Goal: Task Accomplishment & Management: Complete application form

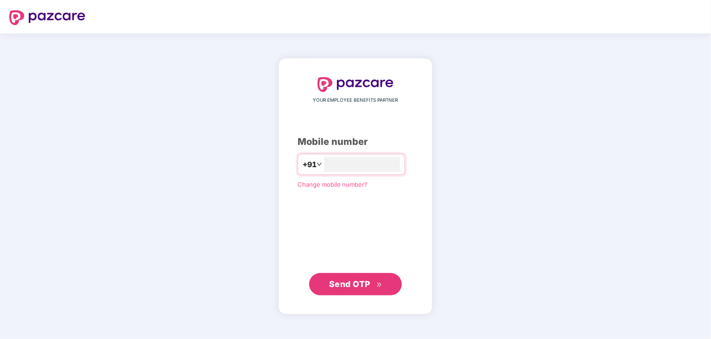
type input "**********"
click at [343, 280] on span "Send OTP" at bounding box center [349, 283] width 41 height 10
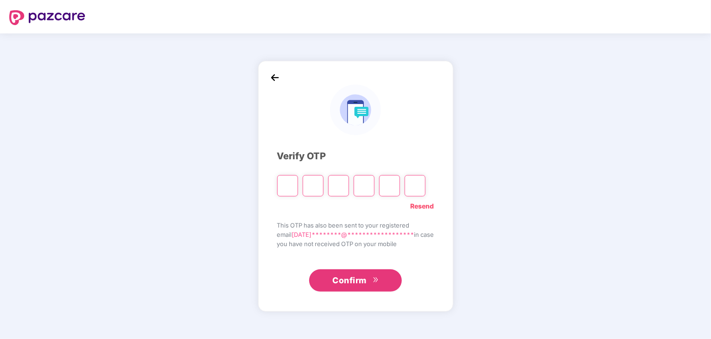
type input "*"
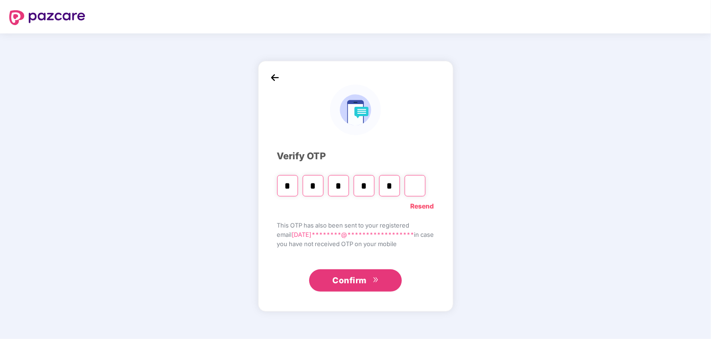
type input "*"
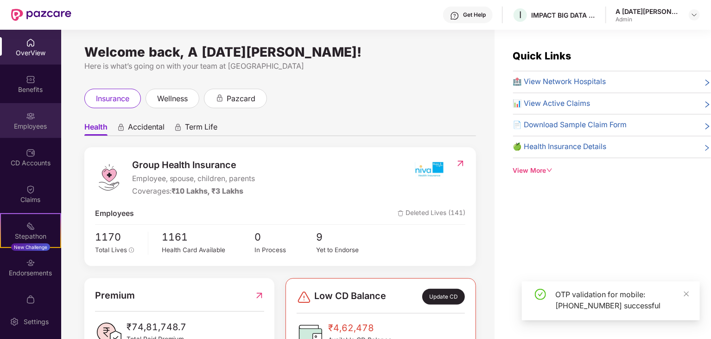
click at [32, 125] on div "Employees" at bounding box center [30, 126] width 61 height 9
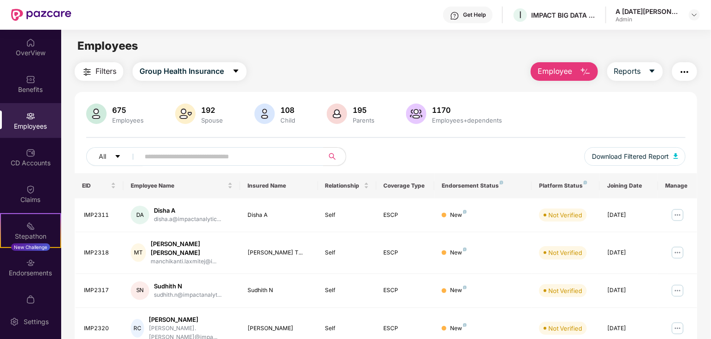
click at [588, 68] on img "button" at bounding box center [585, 71] width 11 height 11
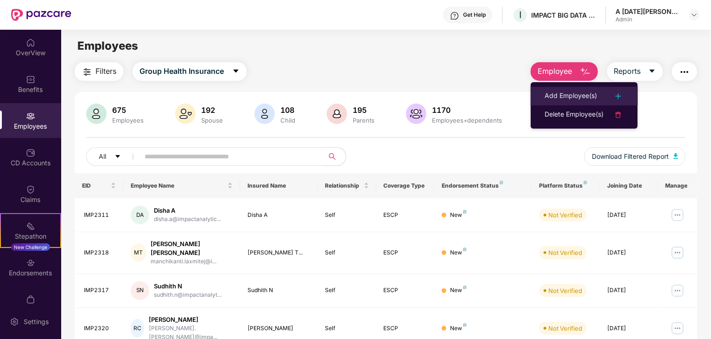
click at [593, 89] on li "Add Employee(s)" at bounding box center [584, 96] width 107 height 19
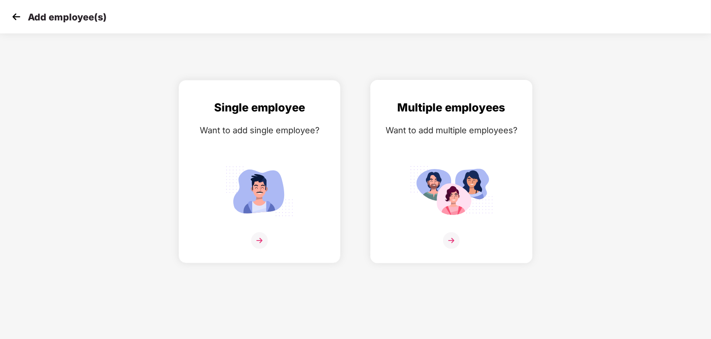
click at [459, 147] on div "Multiple employees Want to add multiple employees?" at bounding box center [451, 179] width 143 height 161
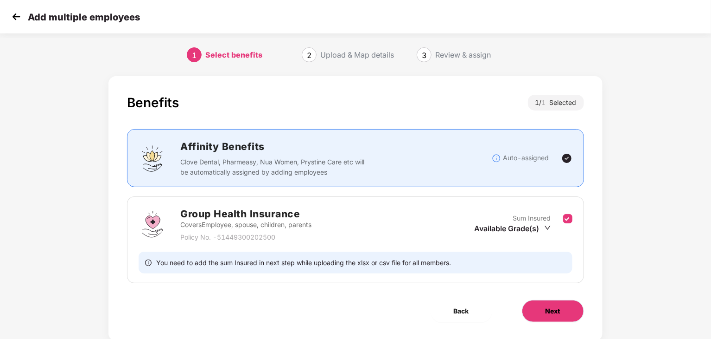
click at [551, 306] on span "Next" at bounding box center [553, 311] width 15 height 10
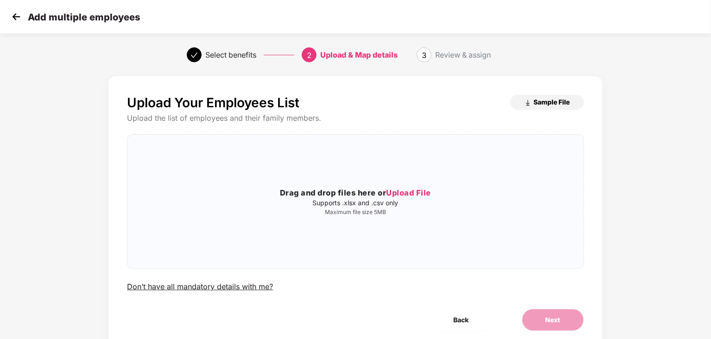
click at [554, 104] on span "Sample File" at bounding box center [552, 101] width 36 height 9
click at [410, 193] on span "Upload File" at bounding box center [408, 192] width 45 height 9
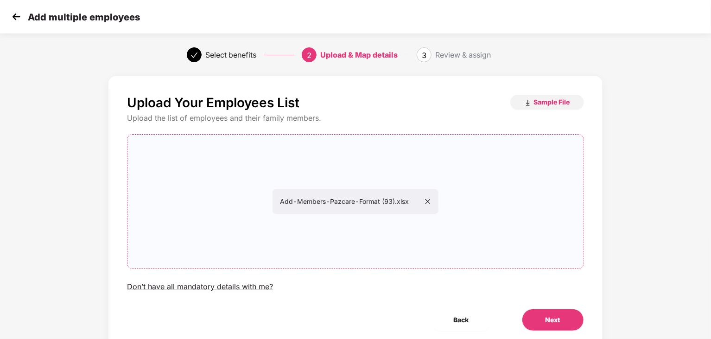
scroll to position [34, 0]
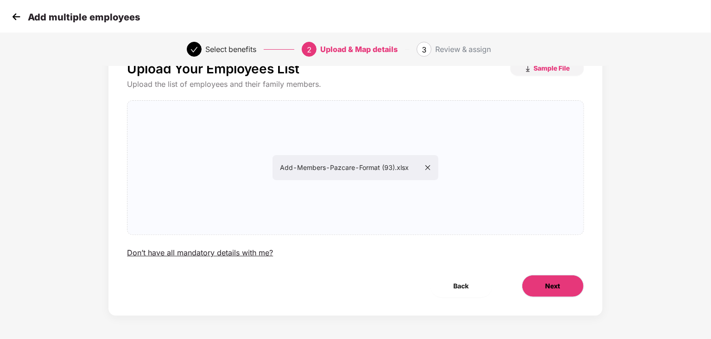
click at [553, 282] on span "Next" at bounding box center [553, 286] width 15 height 10
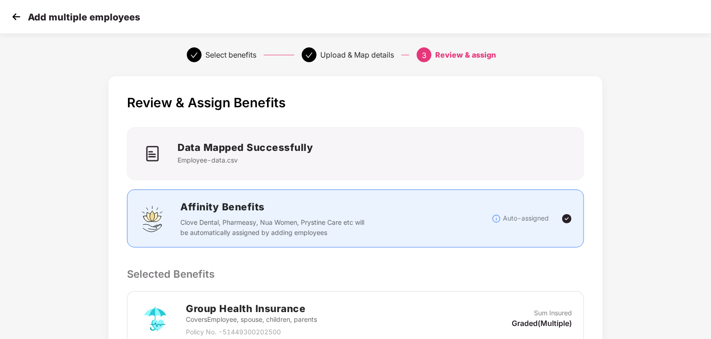
scroll to position [178, 0]
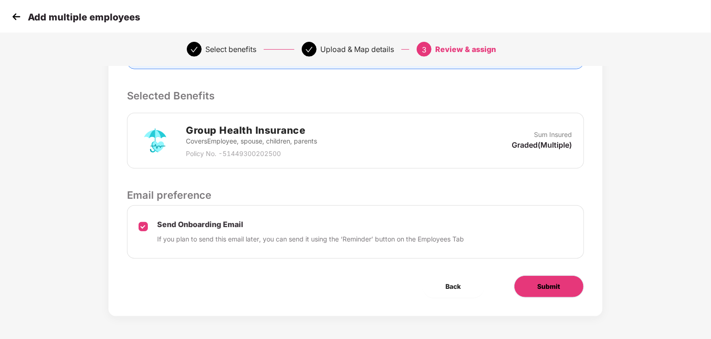
click at [543, 282] on span "Submit" at bounding box center [549, 286] width 23 height 10
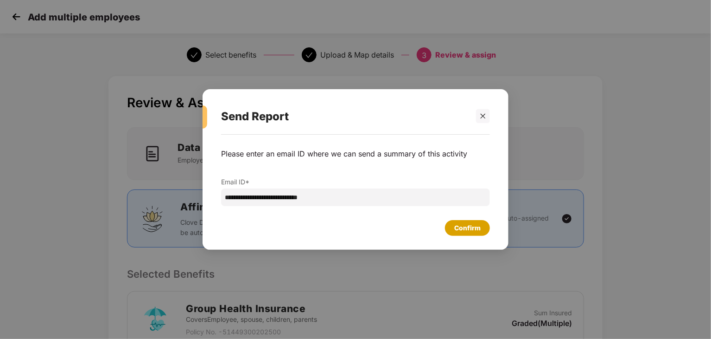
click at [458, 225] on div "Confirm" at bounding box center [468, 228] width 26 height 10
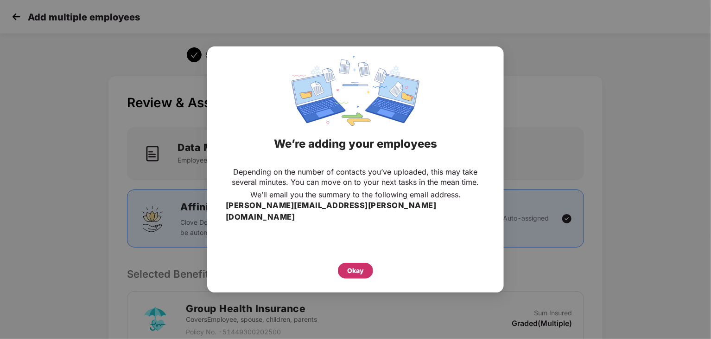
click at [368, 262] on div "Okay" at bounding box center [355, 270] width 35 height 16
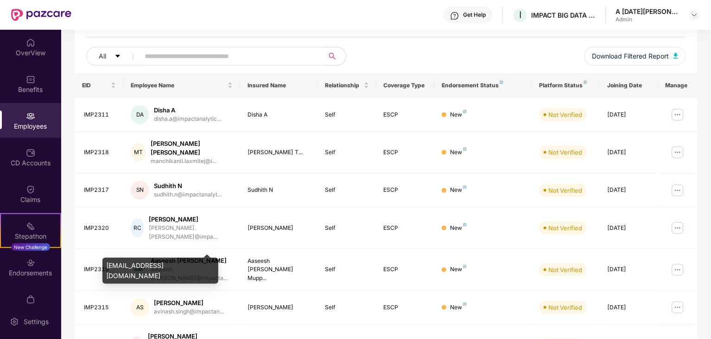
scroll to position [7, 0]
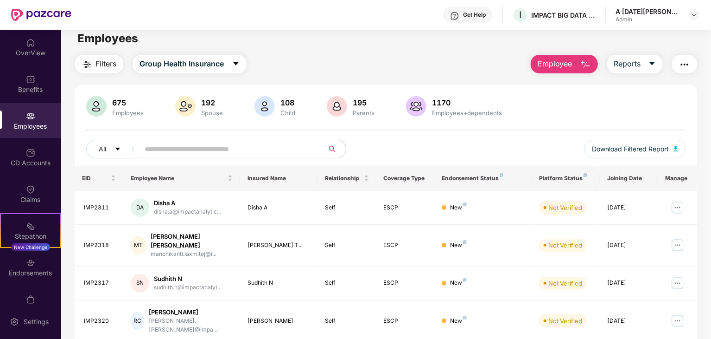
click at [568, 65] on span "Employee" at bounding box center [555, 64] width 35 height 12
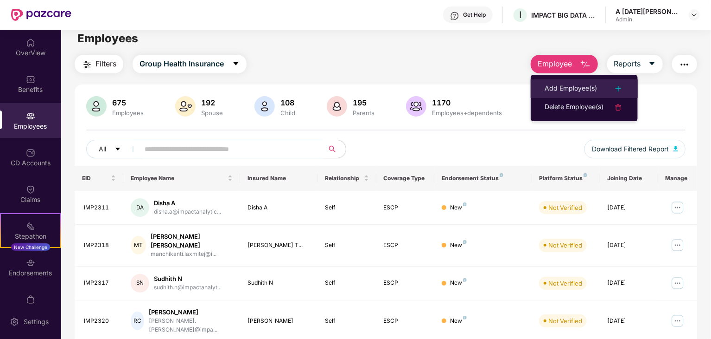
click at [581, 88] on div "Add Employee(s)" at bounding box center [571, 88] width 52 height 11
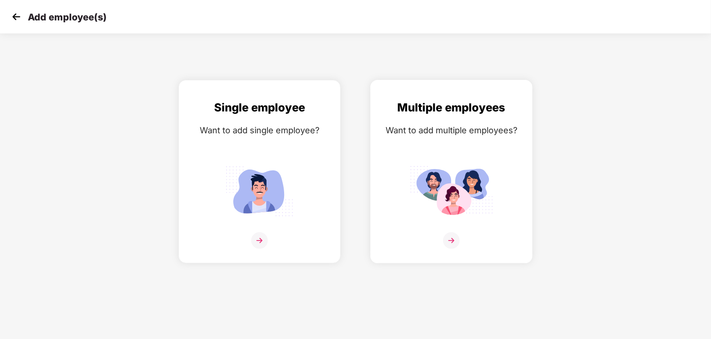
click at [428, 132] on div "Want to add multiple employees?" at bounding box center [451, 129] width 143 height 13
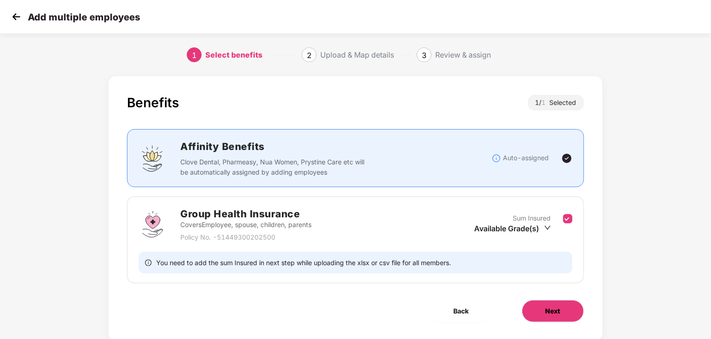
click at [538, 300] on button "Next" at bounding box center [553, 311] width 62 height 22
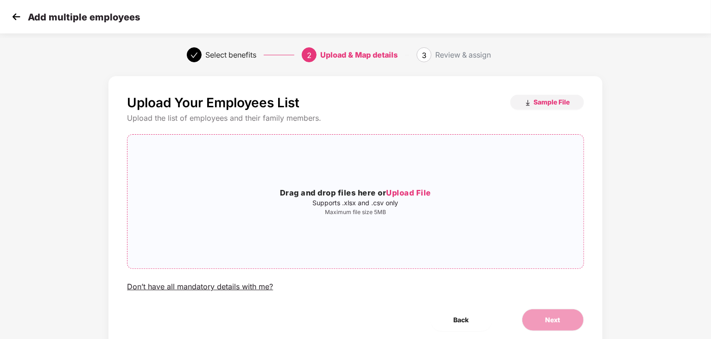
click at [411, 186] on div "Drag and drop files here or Upload File Supports .xlsx and .csv only Maximum fi…" at bounding box center [356, 201] width 456 height 119
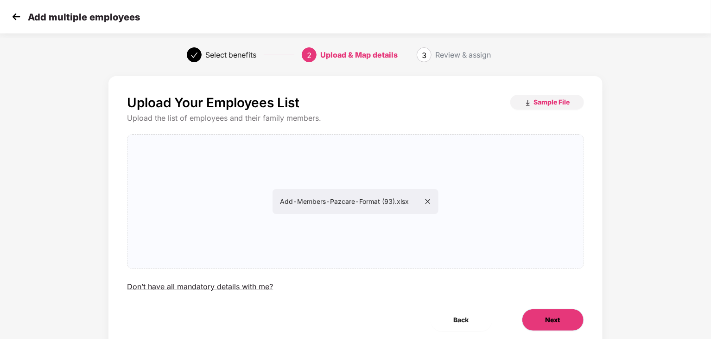
click at [545, 321] on button "Next" at bounding box center [553, 319] width 62 height 22
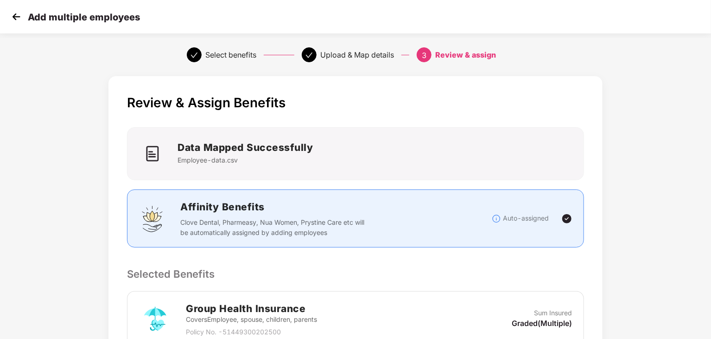
scroll to position [178, 0]
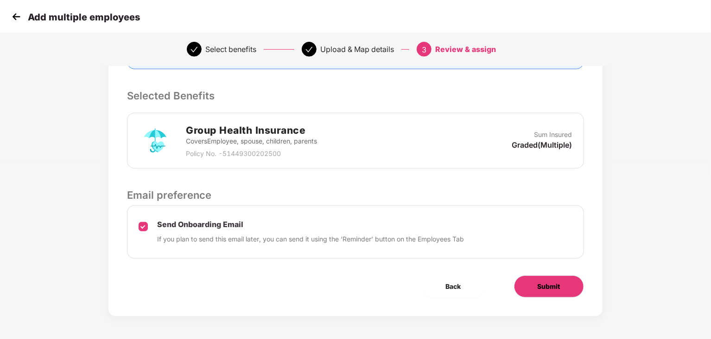
click at [555, 280] on button "Submit" at bounding box center [549, 286] width 70 height 22
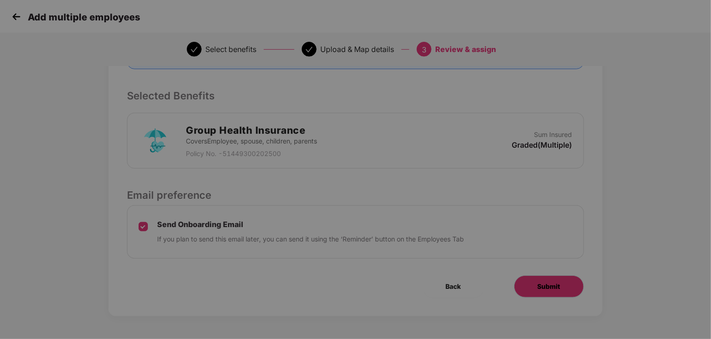
scroll to position [0, 0]
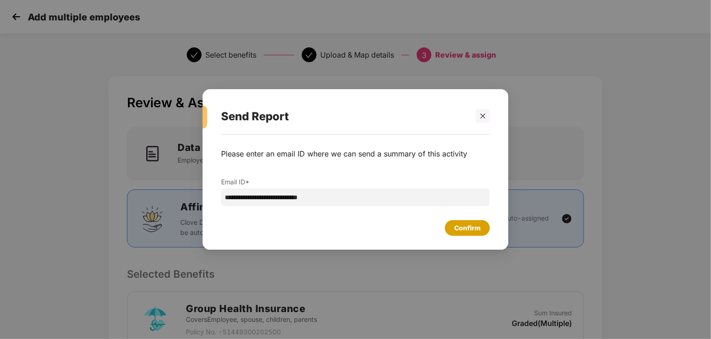
click at [475, 220] on div "Confirm" at bounding box center [467, 228] width 45 height 16
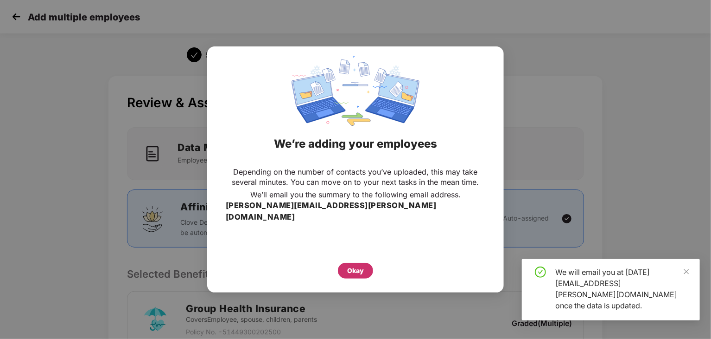
click at [359, 266] on div "Okay" at bounding box center [355, 270] width 17 height 10
